Goal: Complete application form

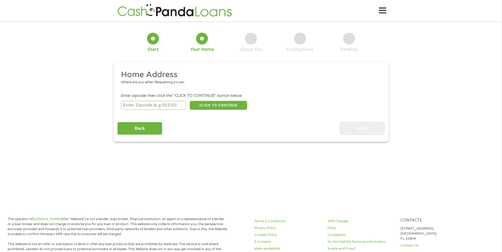
click at [167, 107] on input "number" at bounding box center [153, 105] width 65 height 9
type input "76108"
click at [217, 103] on button "CLICK TO CONTINUE" at bounding box center [219, 105] width 58 height 9
type input "76108"
type input "[GEOGRAPHIC_DATA]"
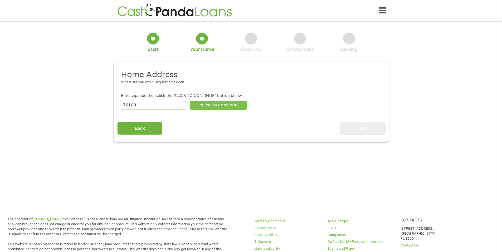
select select "[US_STATE]"
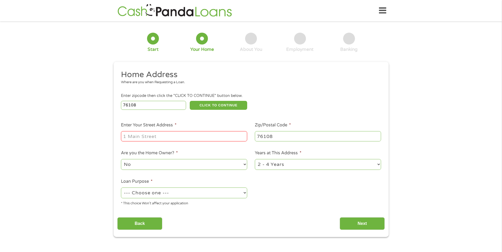
click at [178, 135] on input "Enter Your Street Address *" at bounding box center [184, 136] width 126 height 10
type input "[STREET_ADDRESS]"
click at [157, 164] on select "No Yes" at bounding box center [184, 164] width 126 height 11
click at [121, 159] on select "No Yes" at bounding box center [184, 164] width 126 height 11
click at [207, 169] on select "No Yes" at bounding box center [184, 164] width 126 height 11
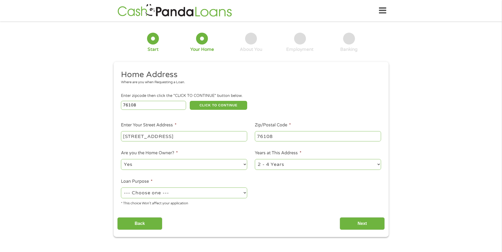
select select "no"
click at [121, 159] on select "No Yes" at bounding box center [184, 164] width 126 height 11
click at [168, 195] on select "--- Choose one --- Pay Bills Debt Consolidation Home Improvement Major Purchase…" at bounding box center [184, 193] width 126 height 11
select select "other"
click at [121, 188] on select "--- Choose one --- Pay Bills Debt Consolidation Home Improvement Major Purchase…" at bounding box center [184, 193] width 126 height 11
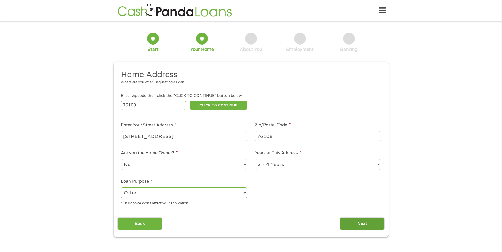
click at [372, 224] on input "Next" at bounding box center [362, 224] width 45 height 13
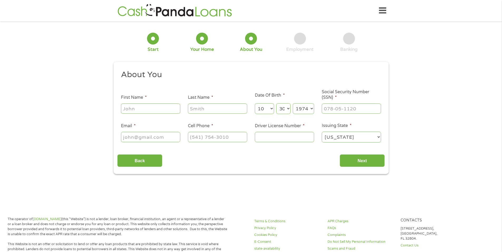
scroll to position [2, 2]
click at [137, 110] on input "First Name *" at bounding box center [150, 109] width 59 height 10
type input "[PERSON_NAME]"
type input "[PERSON_NAME][EMAIL_ADDRESS][DOMAIN_NAME]"
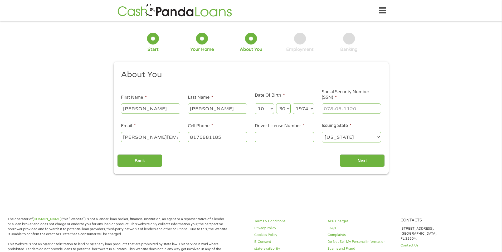
type input "[PHONE_NUMBER]"
click at [352, 109] on input "___-__-____" at bounding box center [351, 109] width 59 height 10
type input "629-05-8723"
type input "[PHONE_NUMBER]"
drag, startPoint x: 305, startPoint y: 136, endPoint x: 204, endPoint y: 146, distance: 101.8
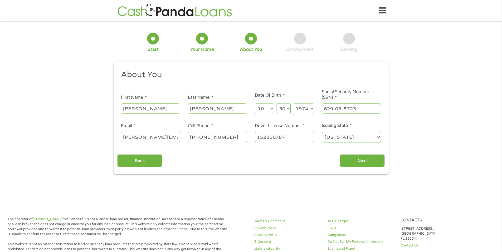
click at [204, 146] on ul "About You This field is hidden when viewing the form Title * --- Choose one ---…" at bounding box center [251, 109] width 268 height 78
type input "15280075"
click at [351, 164] on input "Next" at bounding box center [362, 161] width 45 height 13
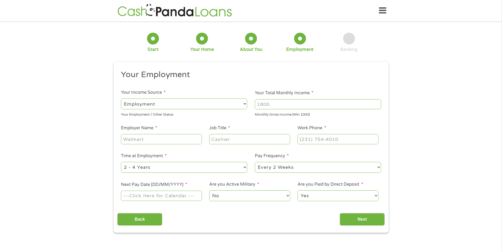
click at [286, 107] on input "Your Total Monthly Income *" at bounding box center [318, 104] width 126 height 10
type input "5500"
type input "LCA"
type input "Accounting"
type input "[PHONE_NUMBER]"
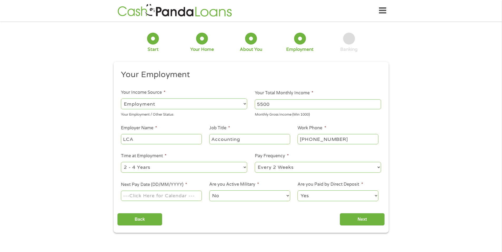
click at [291, 167] on select "--- Choose one --- Every 2 Weeks Every Week Monthly Semi-Monthly" at bounding box center [318, 167] width 126 height 11
select select "weekly"
click at [255, 162] on select "--- Choose one --- Every 2 Weeks Every Week Monthly Semi-Monthly" at bounding box center [318, 167] width 126 height 11
click at [147, 202] on ul "Your Employment Your Income Source * --- Choose one --- Employment [DEMOGRAPHIC…" at bounding box center [251, 138] width 268 height 137
click at [146, 197] on input "Next Pay Date (DD/MM/YYYY) *" at bounding box center [161, 196] width 81 height 10
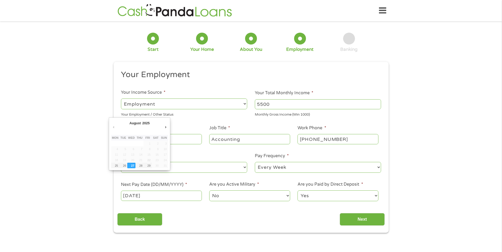
click at [137, 196] on input "[DATE]" at bounding box center [161, 196] width 81 height 10
type input "[DATE]"
click at [366, 217] on input "Next" at bounding box center [362, 219] width 45 height 13
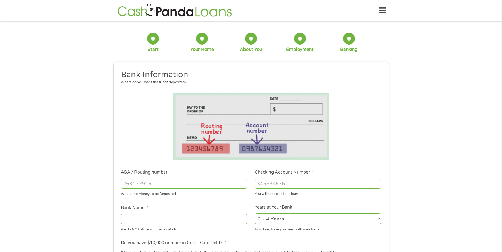
click at [162, 187] on input "ABA / Routing number *" at bounding box center [184, 184] width 126 height 10
type input "111900659"
type input "[PERSON_NAME] FARGO BANK"
type input "5698411468"
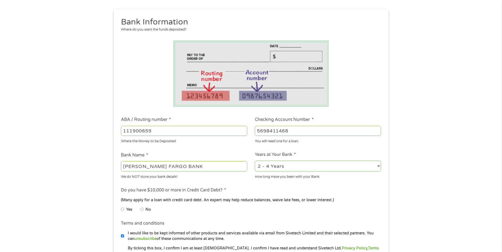
scroll to position [132, 0]
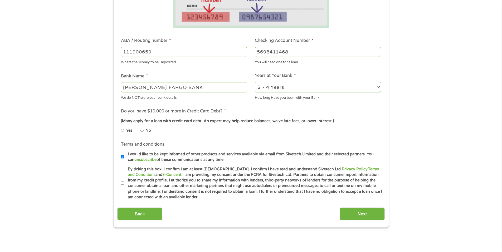
click at [122, 130] on input "Yes" at bounding box center [122, 130] width 3 height 8
radio input "true"
click at [143, 129] on input "No" at bounding box center [142, 130] width 3 height 8
radio input "true"
drag, startPoint x: 371, startPoint y: 214, endPoint x: 162, endPoint y: 184, distance: 211.4
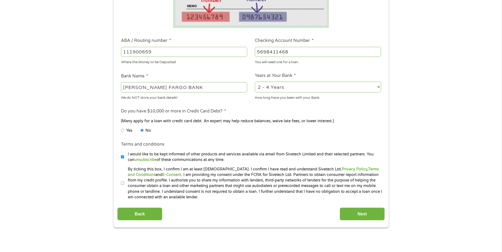
click at [164, 184] on div "Bank Information Where do you want the funds deposited? ABA / Routing number * …" at bounding box center [251, 79] width 268 height 283
click at [123, 181] on input "By ticking this box, I confirm I am at least [DEMOGRAPHIC_DATA]. I confirm I ha…" at bounding box center [122, 183] width 3 height 8
checkbox input "true"
click at [121, 132] on li "Do you have $10,000 or more in Credit Card Debt? * (Many apply for a loan with …" at bounding box center [251, 123] width 268 height 30
click at [119, 130] on li "Do you have $10,000 or more in Credit Card Debt? * (Many apply for a loan with …" at bounding box center [251, 123] width 268 height 30
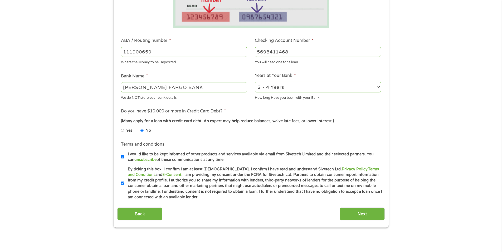
click at [122, 132] on input "Yes" at bounding box center [122, 130] width 3 height 8
radio input "true"
click at [376, 213] on input "Next" at bounding box center [362, 214] width 45 height 13
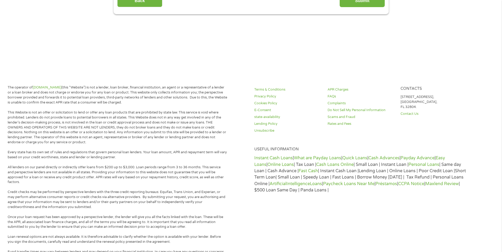
scroll to position [0, 0]
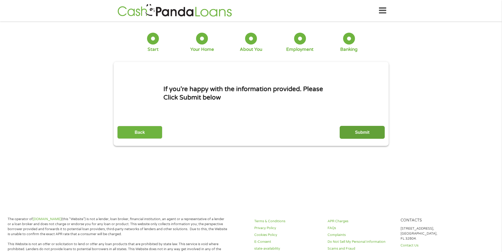
click at [357, 134] on input "Submit" at bounding box center [362, 132] width 45 height 13
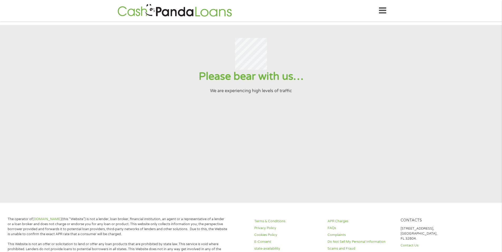
click at [381, 13] on icon at bounding box center [382, 10] width 7 height 13
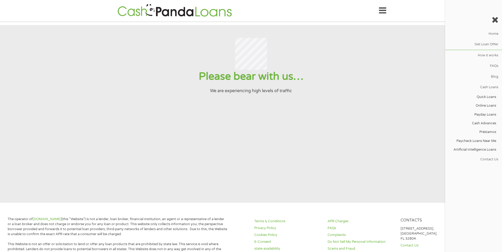
click at [273, 15] on div "Home Get Loan Offer How it works FAQs Blog Cash Loans Quick Loans Online Loans …" at bounding box center [251, 10] width 271 height 17
click at [494, 42] on link "Get Loan Offer" at bounding box center [474, 44] width 57 height 11
